Goal: Information Seeking & Learning: Learn about a topic

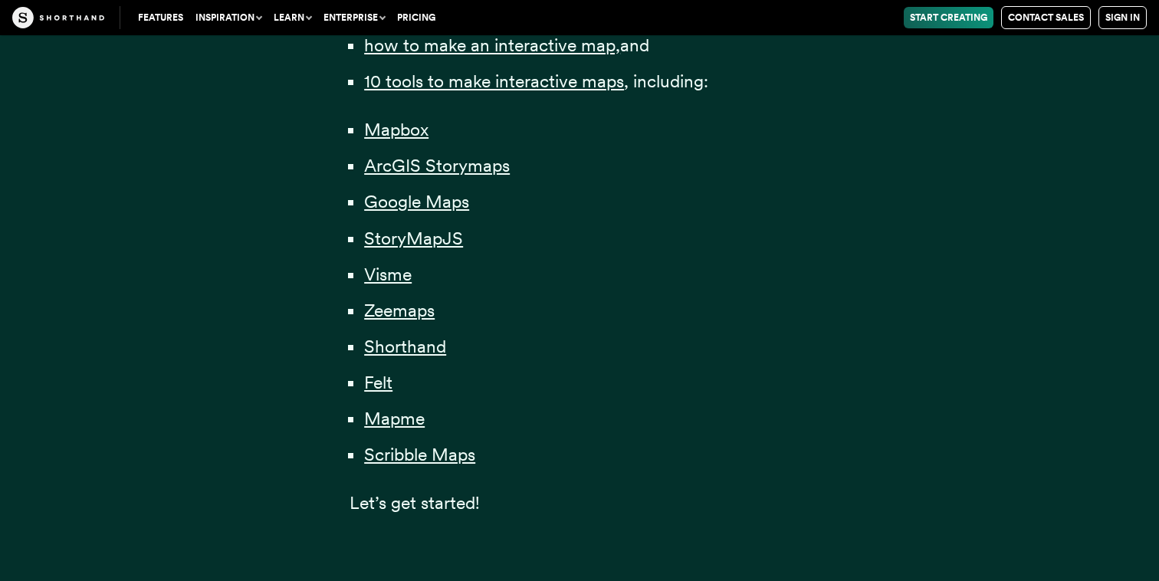
scroll to position [1193, 0]
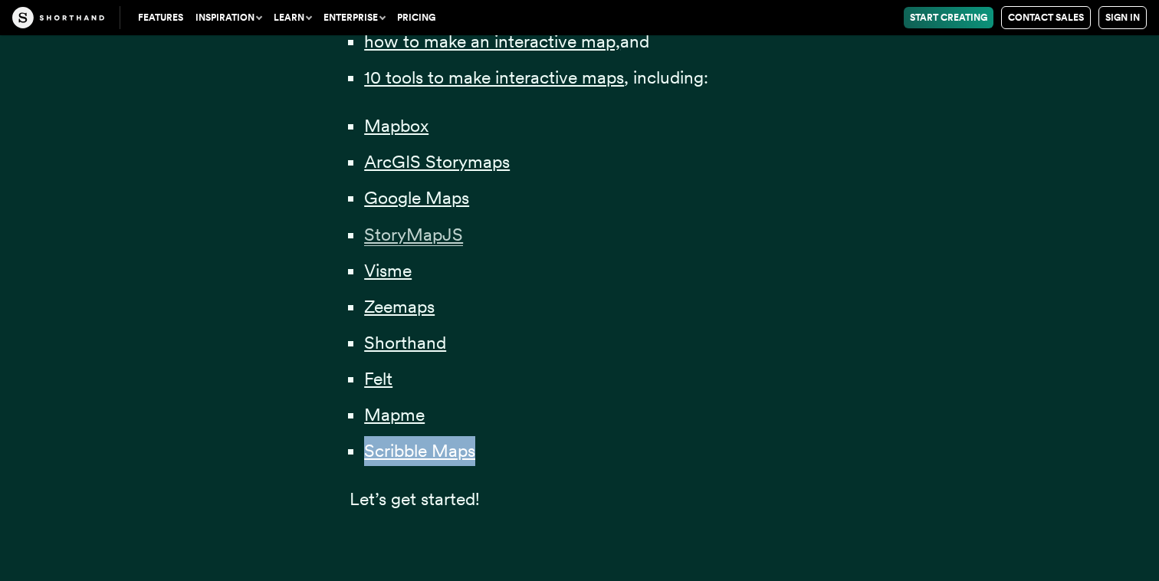
click at [441, 235] on span "StoryMapJS" at bounding box center [413, 235] width 99 height 22
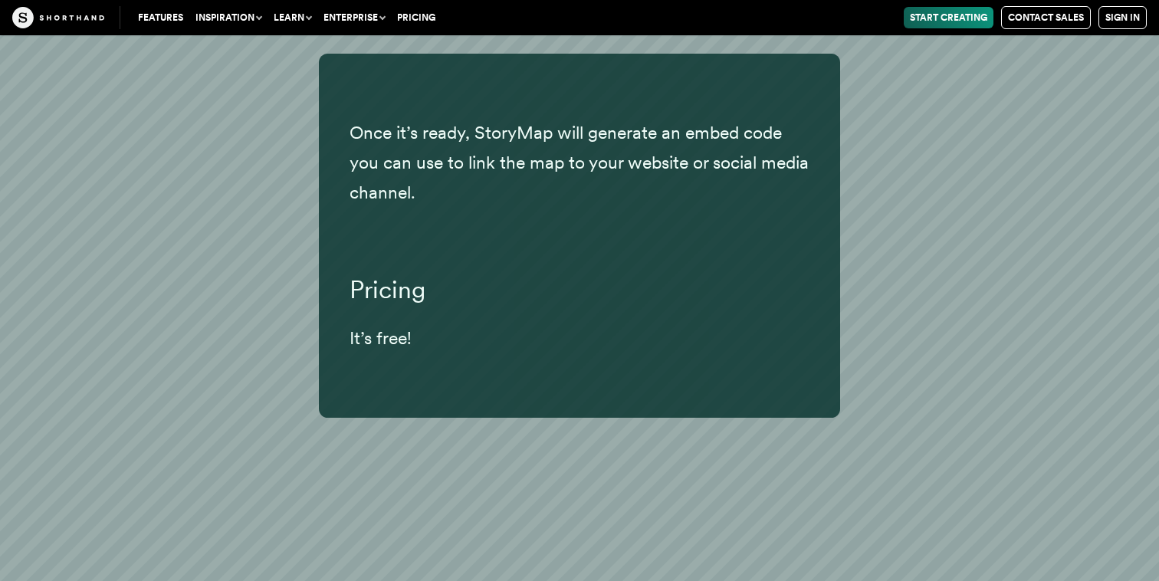
scroll to position [19028, 0]
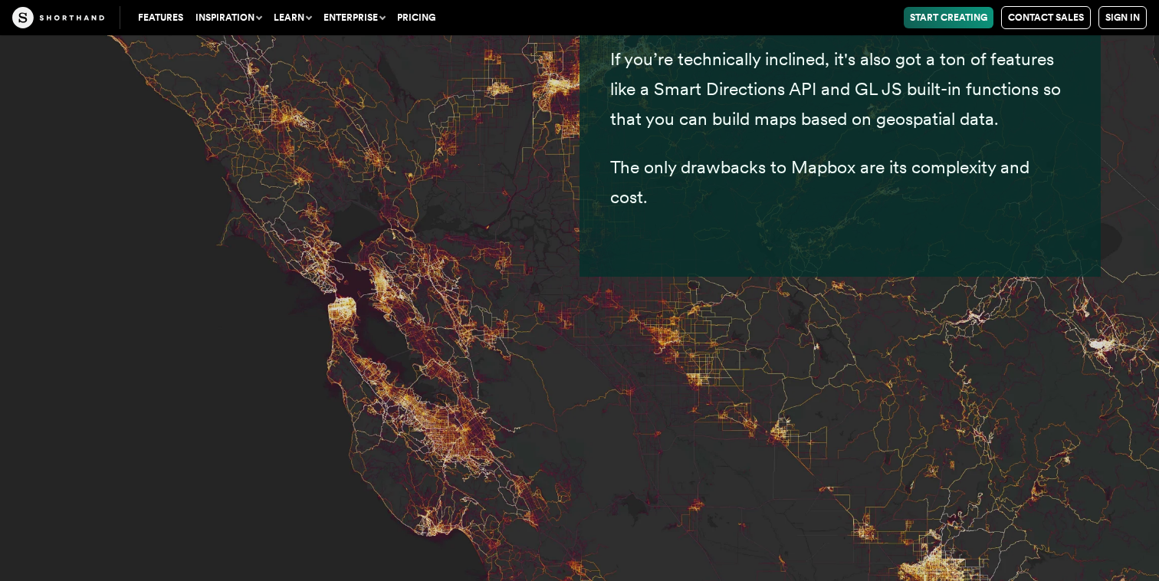
scroll to position [6800, 0]
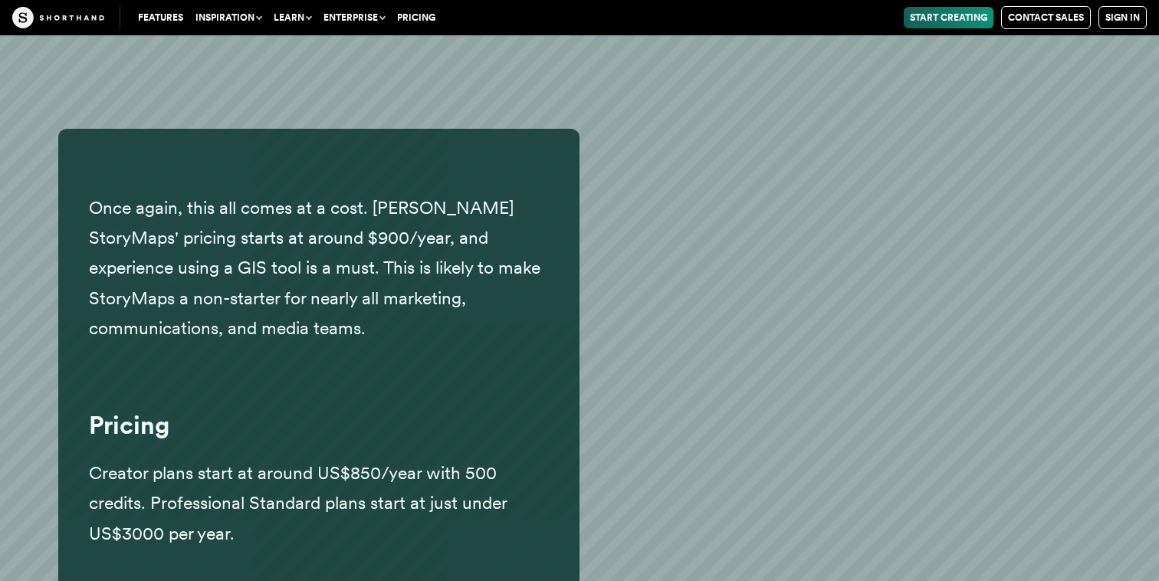
scroll to position [10616, 0]
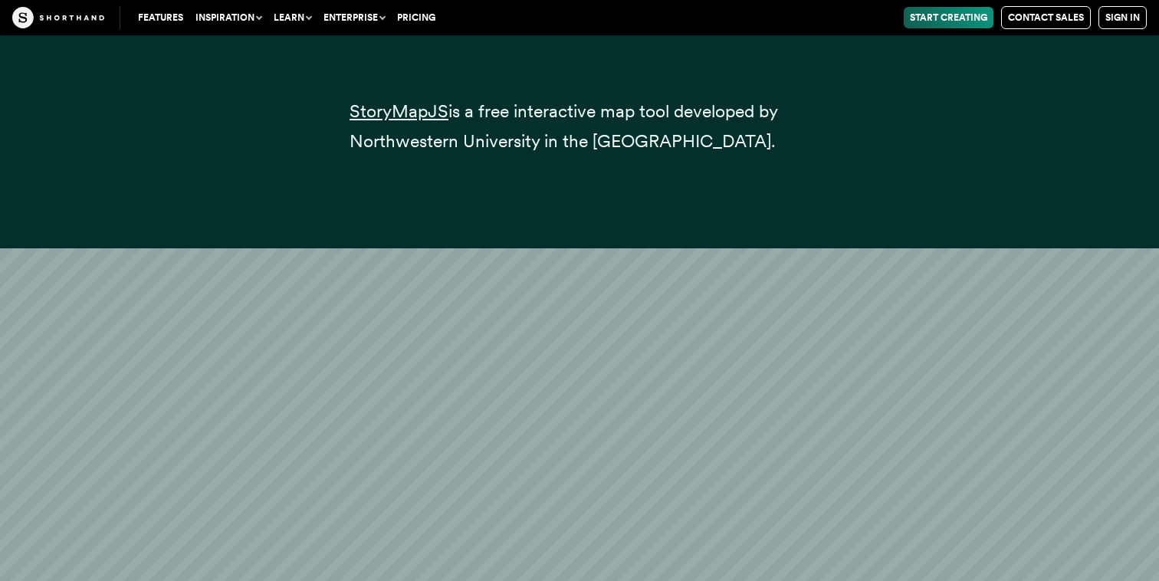
scroll to position [16170, 0]
click at [397, 100] on span "StoryMapJS" at bounding box center [398, 111] width 99 height 22
